Goal: Task Accomplishment & Management: Use online tool/utility

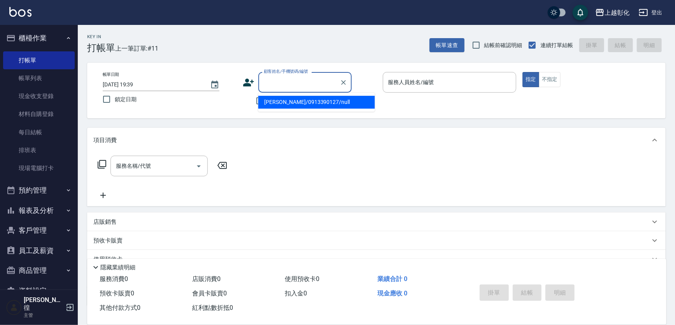
click at [337, 86] on input "顧客姓名/手機號碼/編號" at bounding box center [299, 82] width 75 height 14
type input "[PERSON_NAME]/0912629256/null"
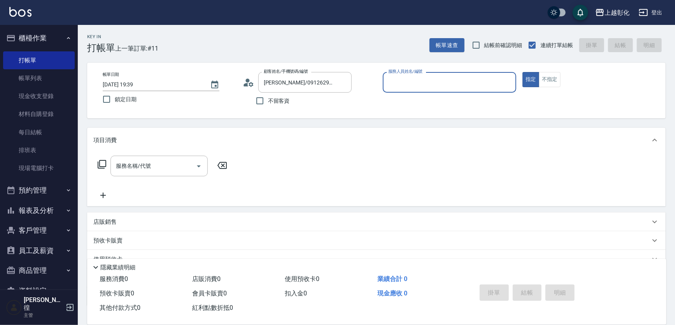
click at [444, 90] on div "服務人員姓名/編號" at bounding box center [450, 82] width 134 height 21
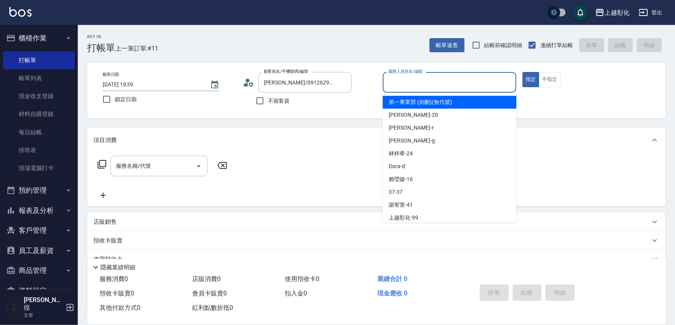
type input "ㄙ"
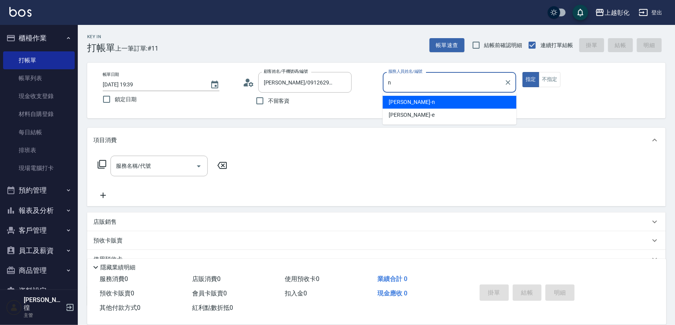
type input "yung yung-n"
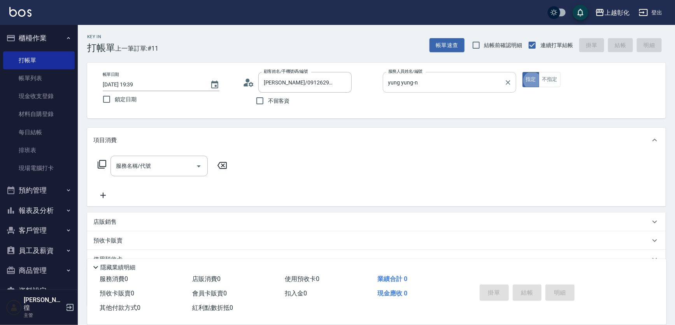
type button "true"
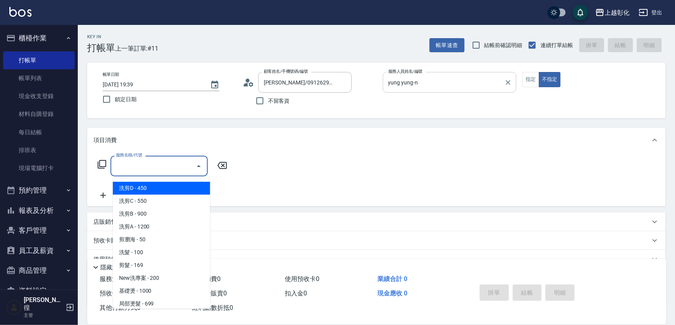
type input "洗剪D(002)"
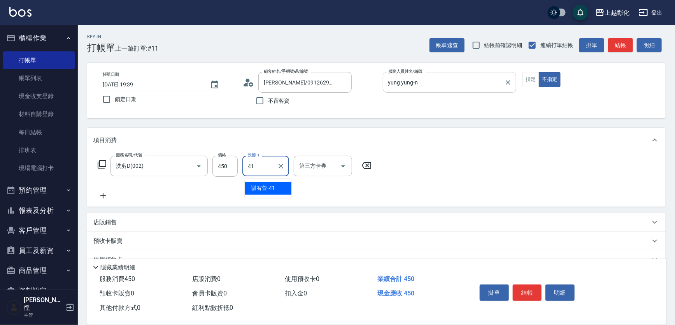
type input "[PERSON_NAME]-41"
click at [542, 293] on button "結帳" at bounding box center [527, 292] width 29 height 16
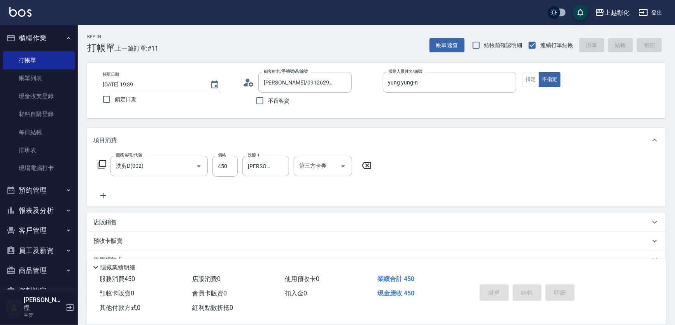
type input "[DATE] 20:46"
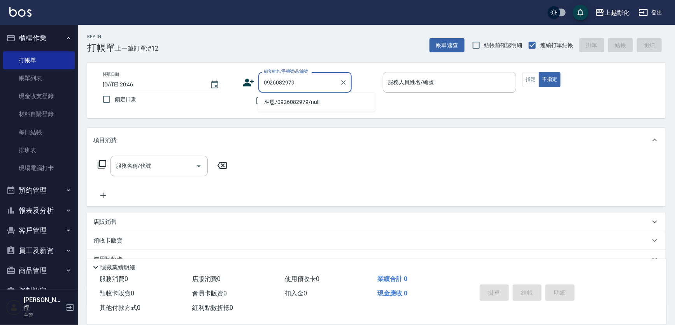
type input "巫恩/0926082979/null"
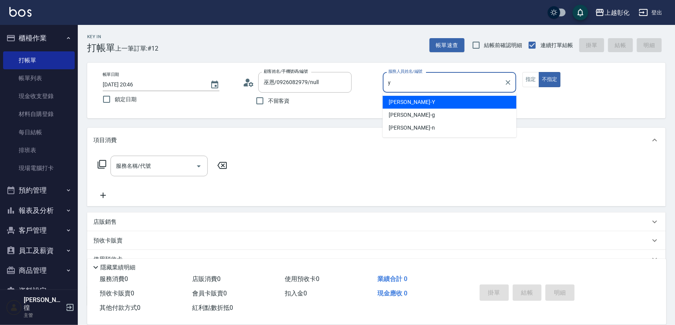
type input "[PERSON_NAME]-Y"
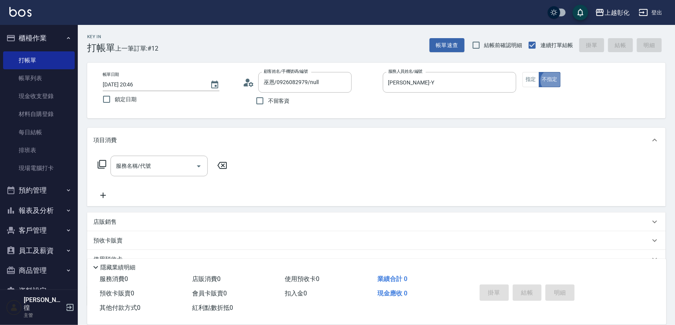
type button "false"
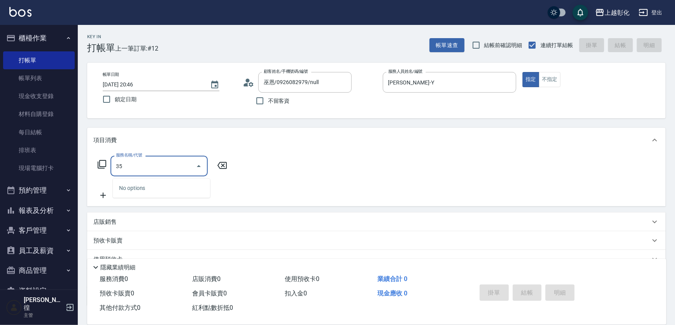
type input "3"
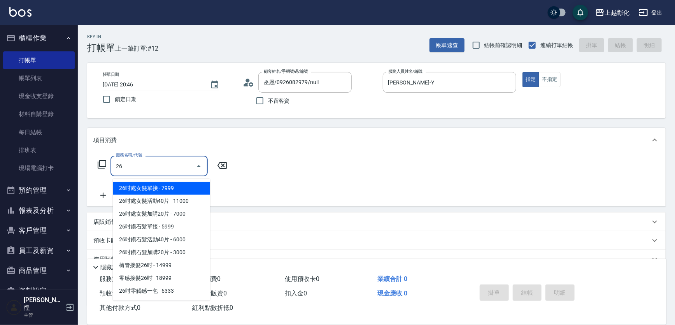
type input "2"
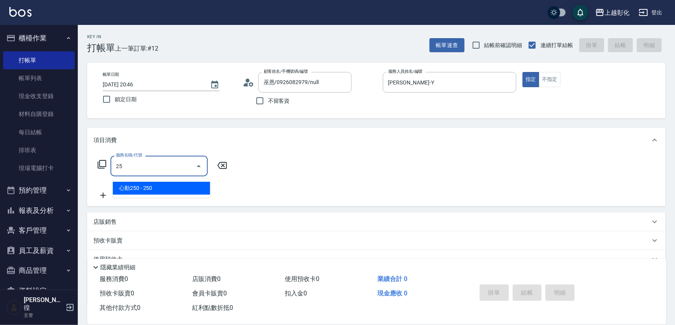
type input "2"
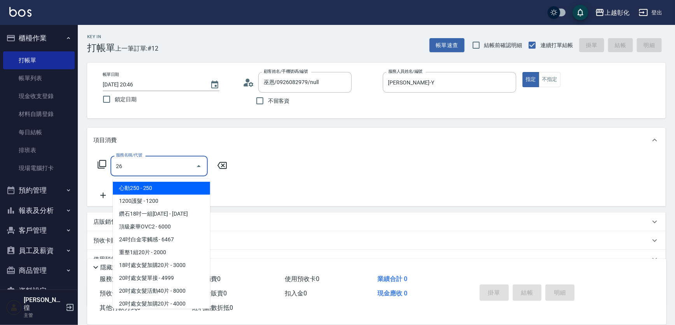
type input "269"
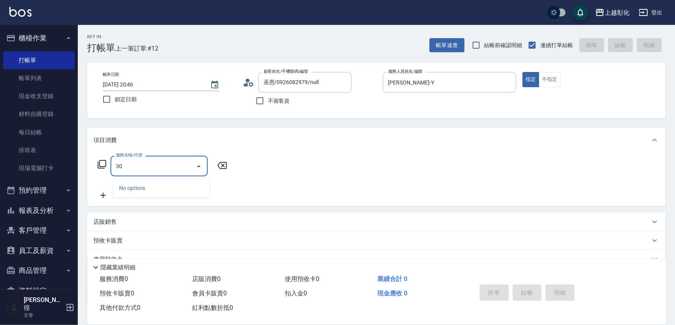
type input "300"
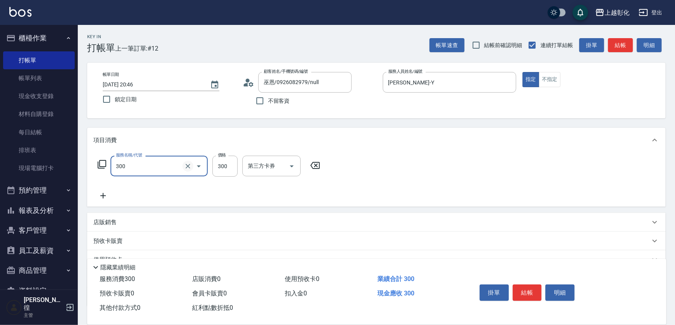
click at [184, 166] on icon "Clear" at bounding box center [188, 166] width 8 height 8
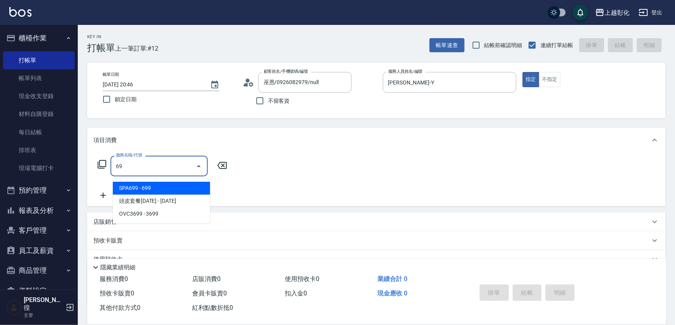
type input "SPA699(0699)"
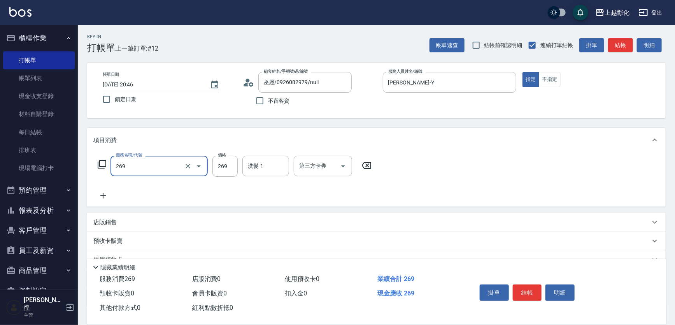
type input "一般洗剪(269)"
type input "350"
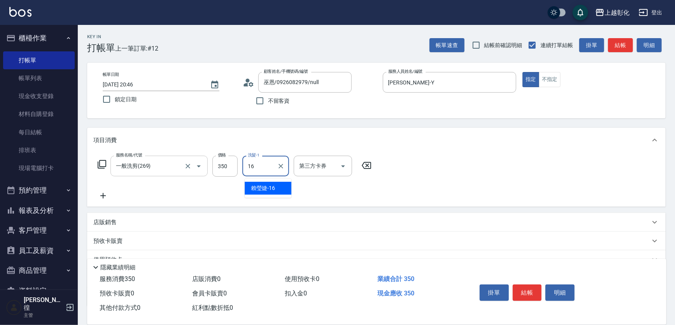
type input "[PERSON_NAME]-16"
click at [536, 286] on button "結帳" at bounding box center [527, 292] width 29 height 16
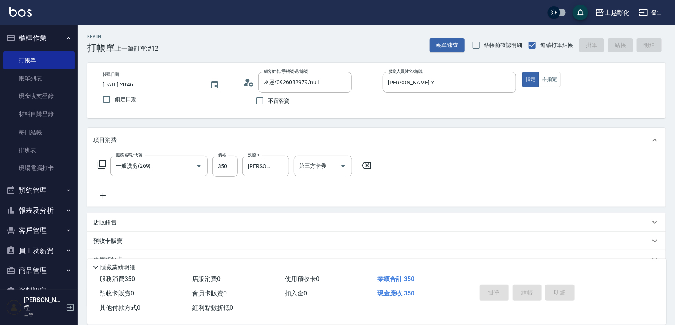
type input "[DATE] 20:48"
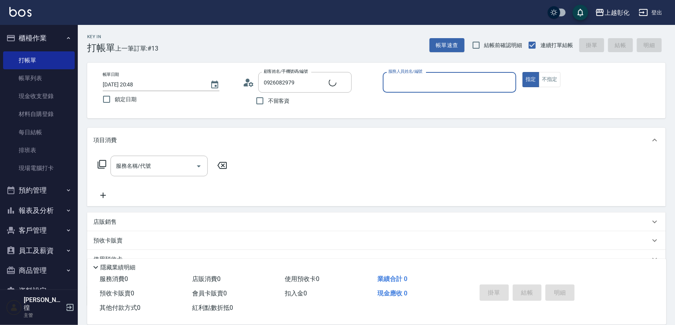
type input "巫恩/0926082979/null"
type input "[PERSON_NAME]-Y"
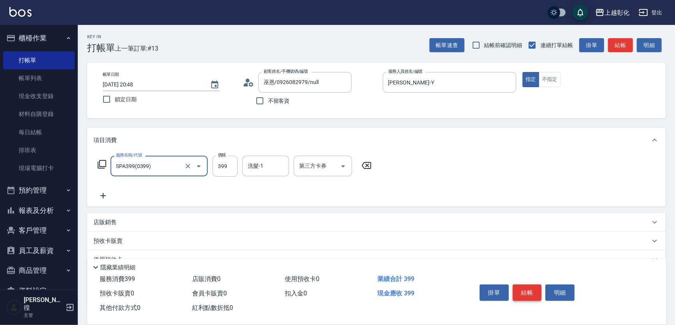
type input "SPA399(0399)"
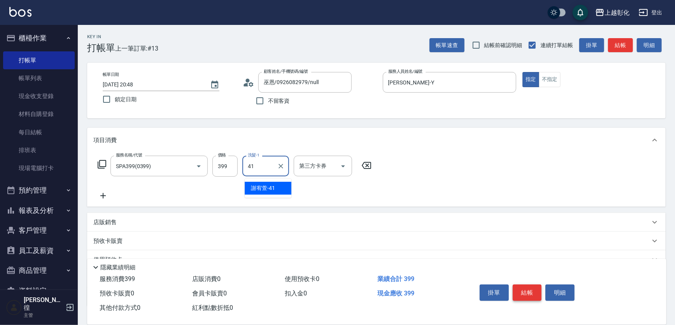
type input "[PERSON_NAME]-41"
click at [525, 288] on button "結帳" at bounding box center [527, 292] width 29 height 16
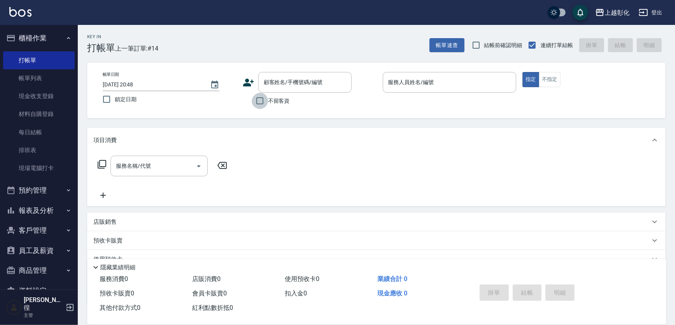
click at [260, 103] on input "不留客資" at bounding box center [260, 101] width 16 height 16
checkbox input "true"
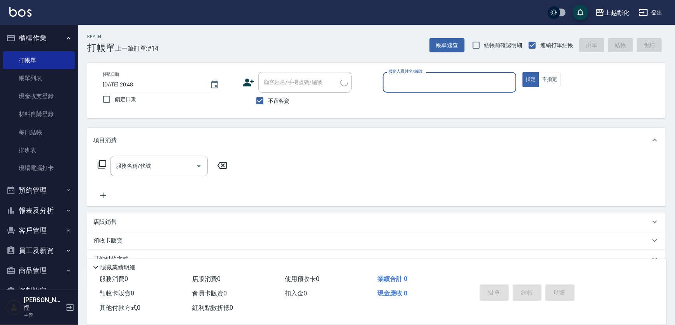
type input "[PERSON_NAME]/0921298765/"
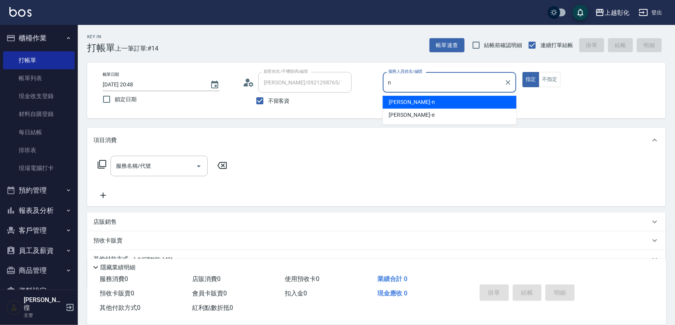
type input "yung yung-n"
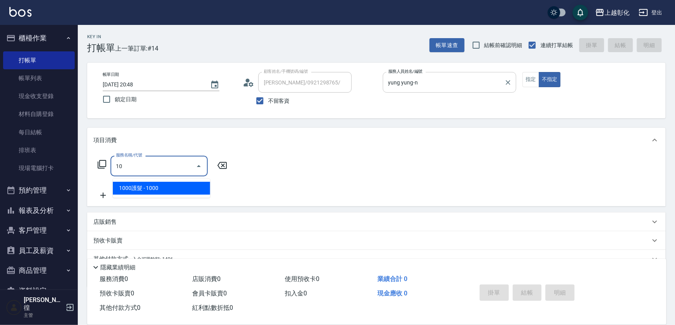
type input "1"
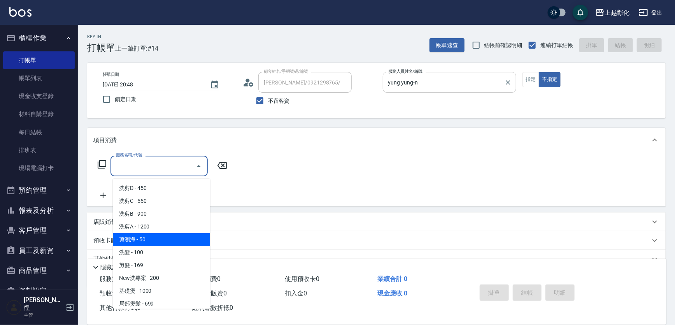
type input "剪瀏海(0050)"
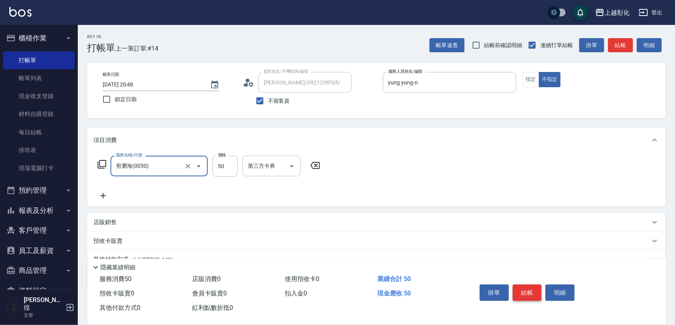
click at [535, 293] on button "結帳" at bounding box center [527, 292] width 29 height 16
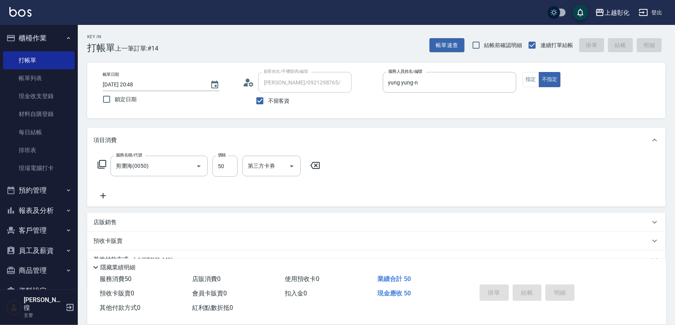
type input "[DATE] 20:49"
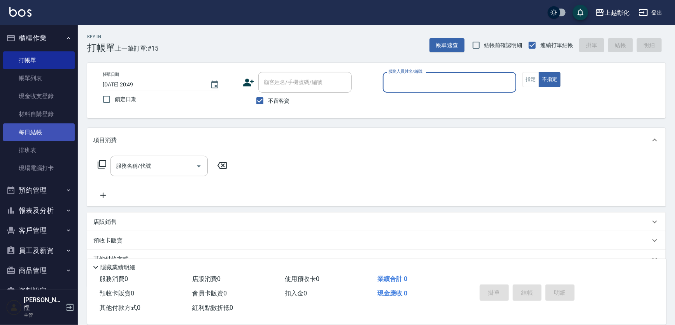
click at [18, 136] on link "每日結帳" at bounding box center [39, 132] width 72 height 18
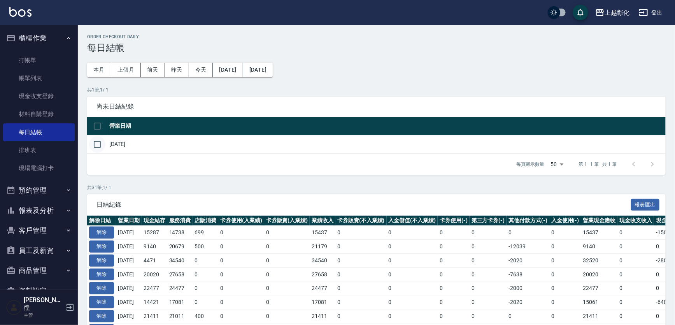
click at [102, 149] on input "checkbox" at bounding box center [97, 144] width 16 height 16
checkbox input "true"
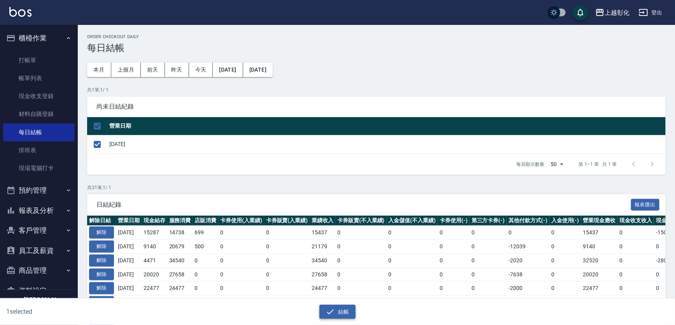
click at [338, 308] on button "結帳" at bounding box center [337, 312] width 36 height 14
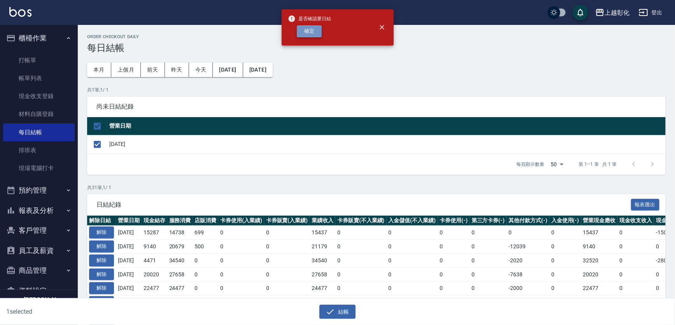
click at [311, 32] on button "確定" at bounding box center [309, 31] width 25 height 12
checkbox input "false"
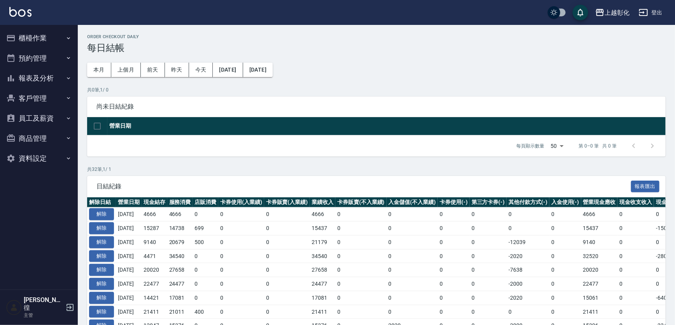
click at [37, 40] on button "櫃檯作業" at bounding box center [39, 38] width 72 height 20
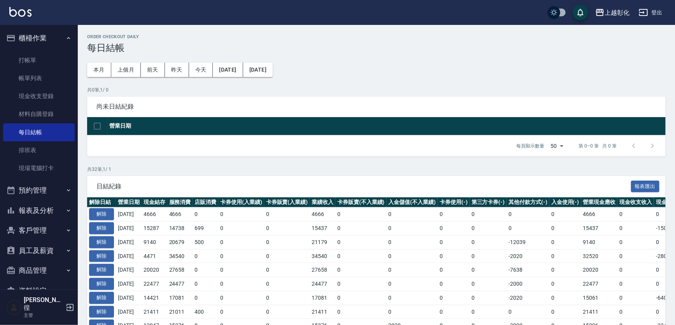
scroll to position [35, 0]
